Goal: Task Accomplishment & Management: Use online tool/utility

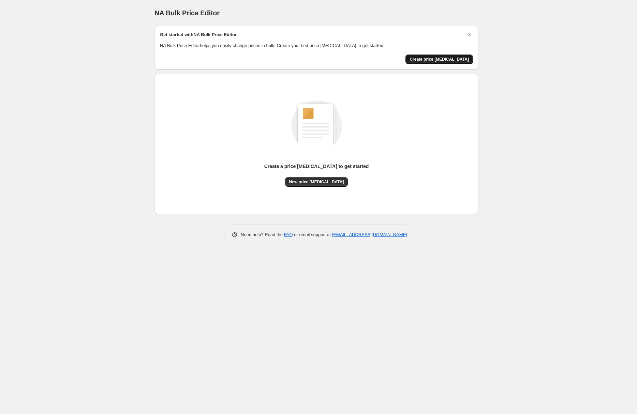
click at [436, 59] on span "Create price [MEDICAL_DATA]" at bounding box center [439, 59] width 59 height 5
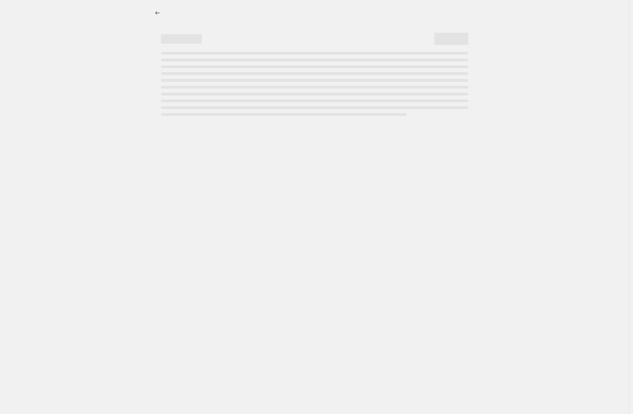
select select "percentage"
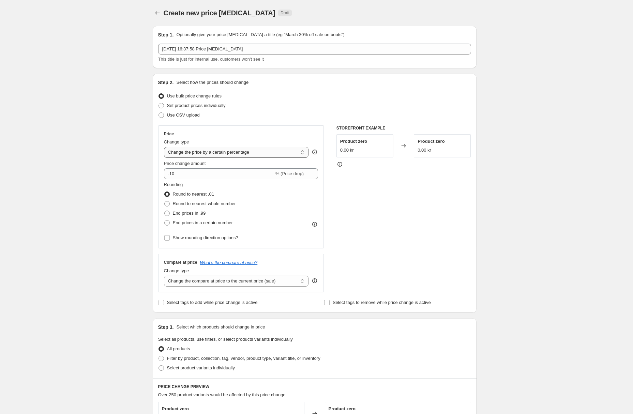
click at [180, 153] on select "Change the price to a certain amount Change the price by a certain amount Chang…" at bounding box center [236, 152] width 145 height 11
click at [191, 178] on input "-10" at bounding box center [219, 173] width 110 height 11
click at [295, 174] on span "% (Price drop)" at bounding box center [290, 173] width 28 height 5
click at [315, 176] on icon at bounding box center [313, 176] width 3 height 2
click at [316, 171] on icon at bounding box center [313, 171] width 7 height 7
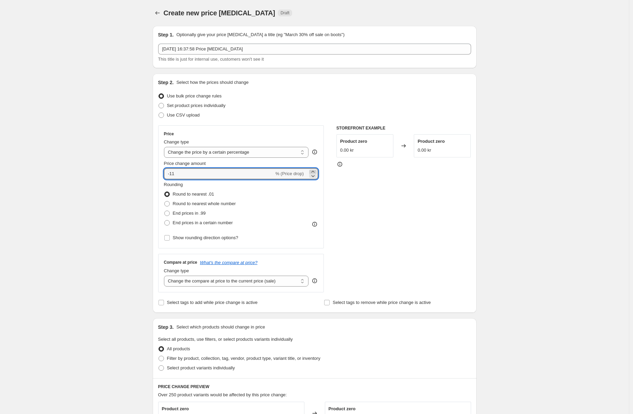
type input "-10"
click at [168, 237] on input "Show rounding direction options?" at bounding box center [166, 237] width 5 height 5
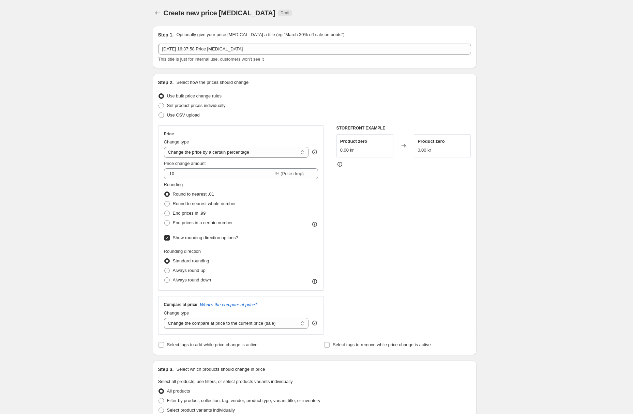
click at [168, 237] on input "Show rounding direction options?" at bounding box center [166, 237] width 5 height 5
checkbox input "false"
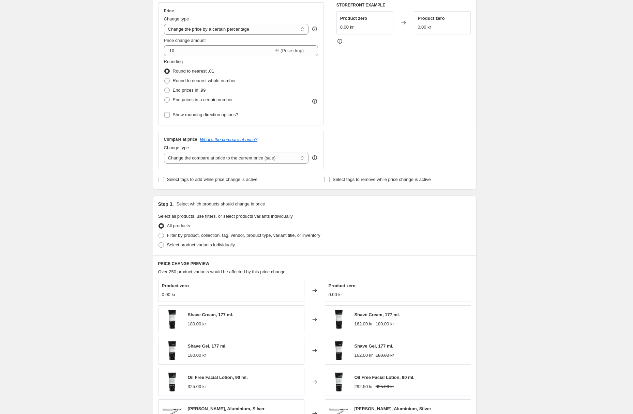
scroll to position [123, 0]
click at [163, 235] on span at bounding box center [161, 235] width 5 height 5
click at [159, 233] on input "Filter by product, collection, tag, vendor, product type, variant title, or inv…" at bounding box center [159, 233] width 0 height 0
radio input "true"
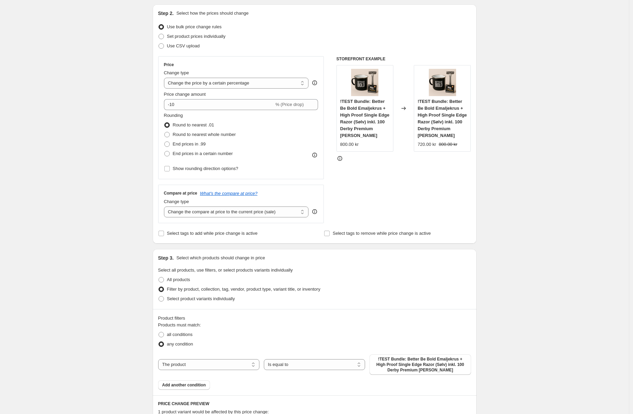
scroll to position [0, 0]
